Goal: Navigation & Orientation: Understand site structure

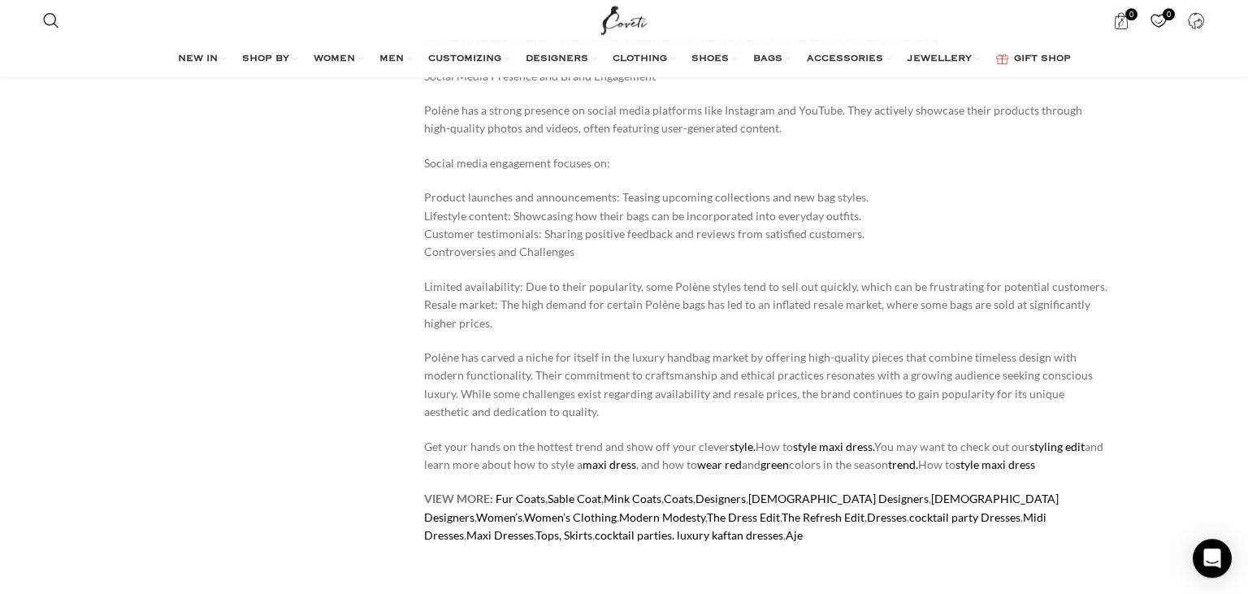
scroll to position [9137, 0]
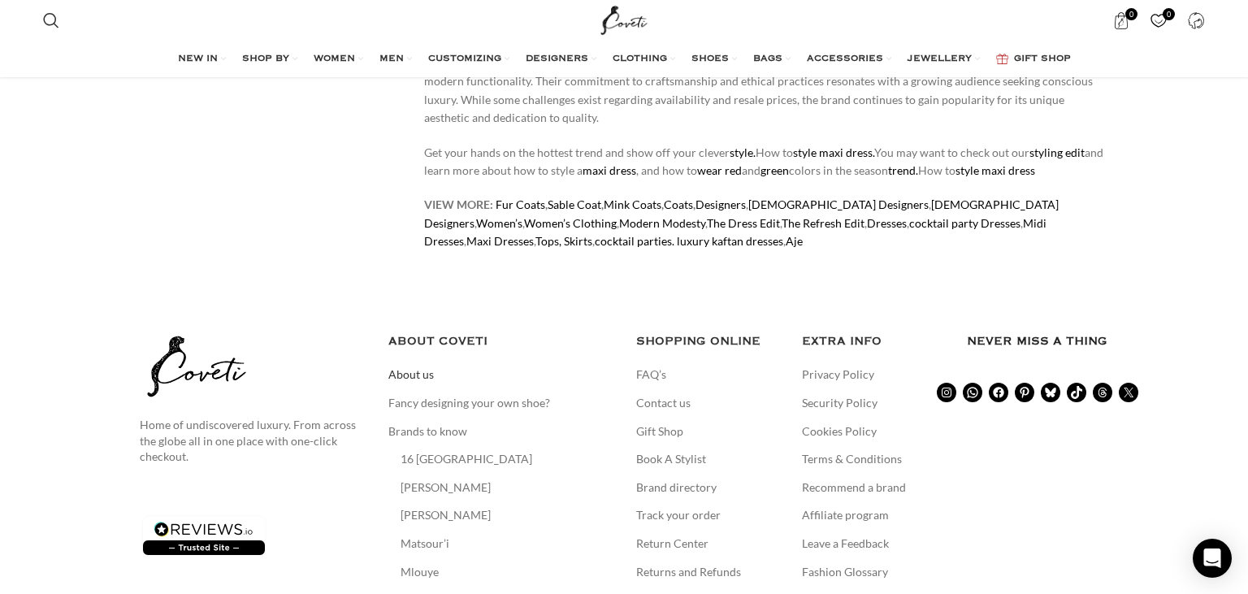
click at [411, 366] on link "About us" at bounding box center [411, 374] width 47 height 16
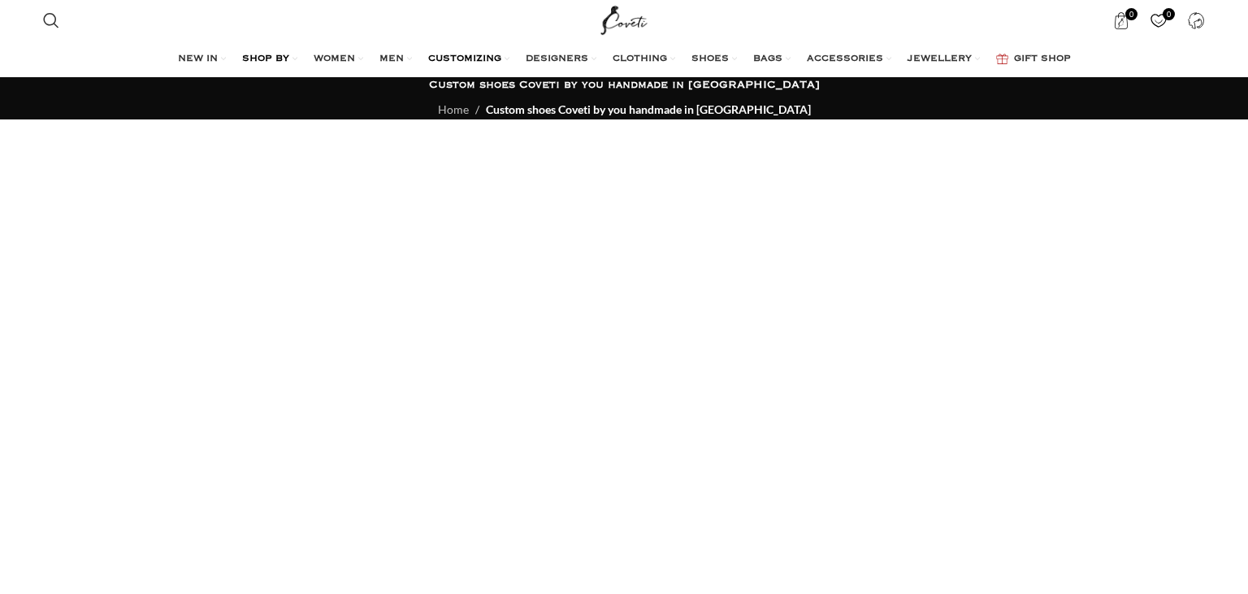
click at [249, 57] on span "SHOP BY" at bounding box center [265, 59] width 47 height 13
